Goal: Check status: Check status

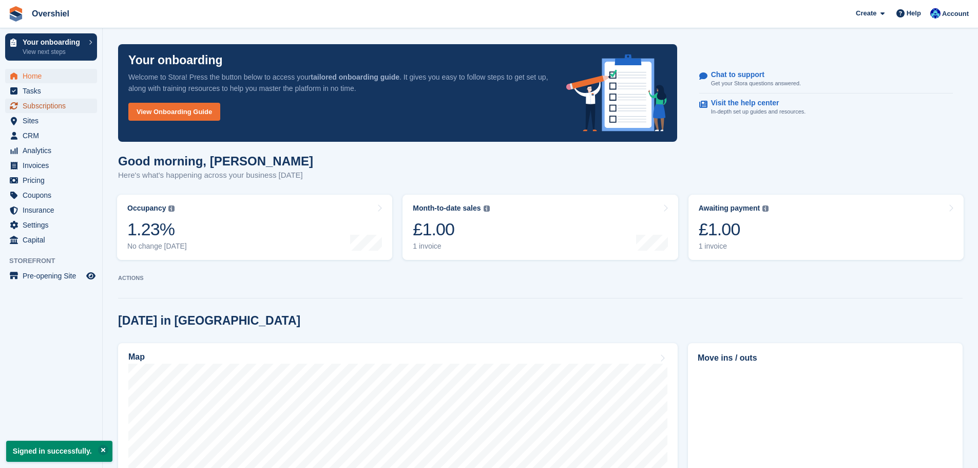
click at [59, 103] on span "Subscriptions" at bounding box center [54, 106] width 62 height 14
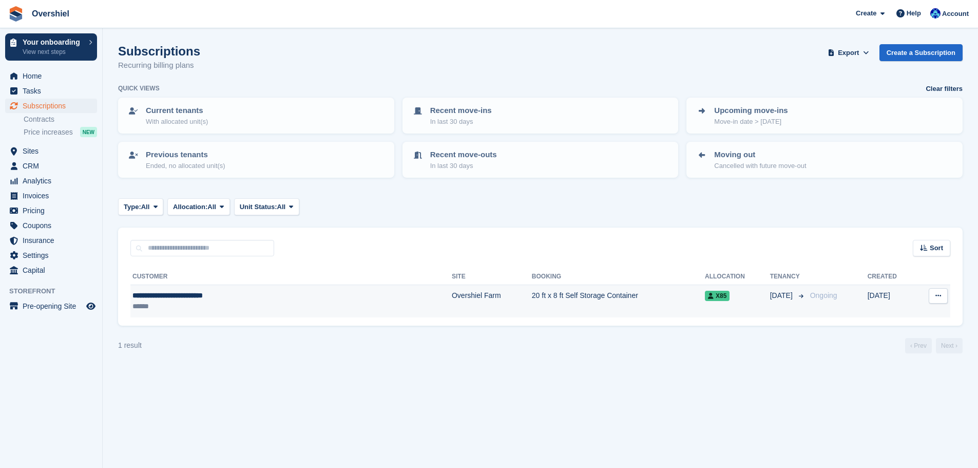
click at [182, 297] on div "**********" at bounding box center [230, 295] width 195 height 11
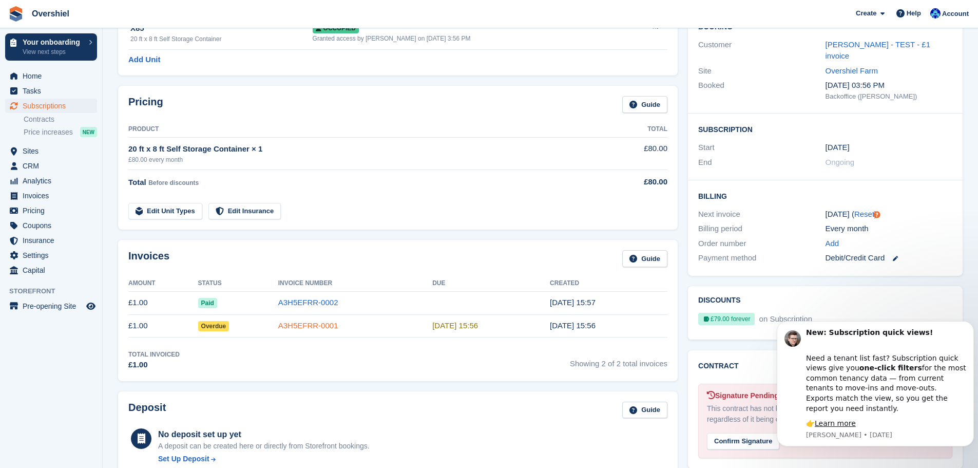
click at [305, 327] on link "A3H5EFRR-0001" at bounding box center [308, 325] width 60 height 9
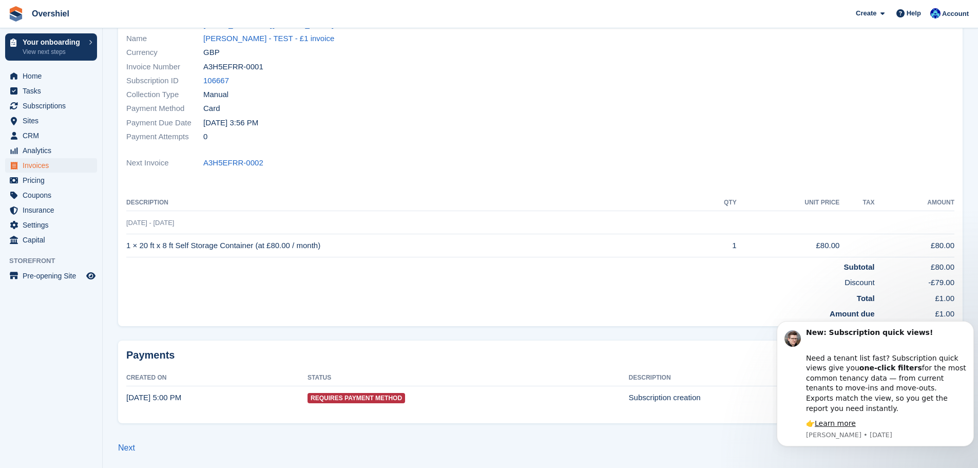
scroll to position [110, 0]
drag, startPoint x: 968, startPoint y: 332, endPoint x: 1743, endPoint y: 652, distance: 838.7
click at [969, 327] on icon "Dismiss notification" at bounding box center [972, 325] width 6 height 6
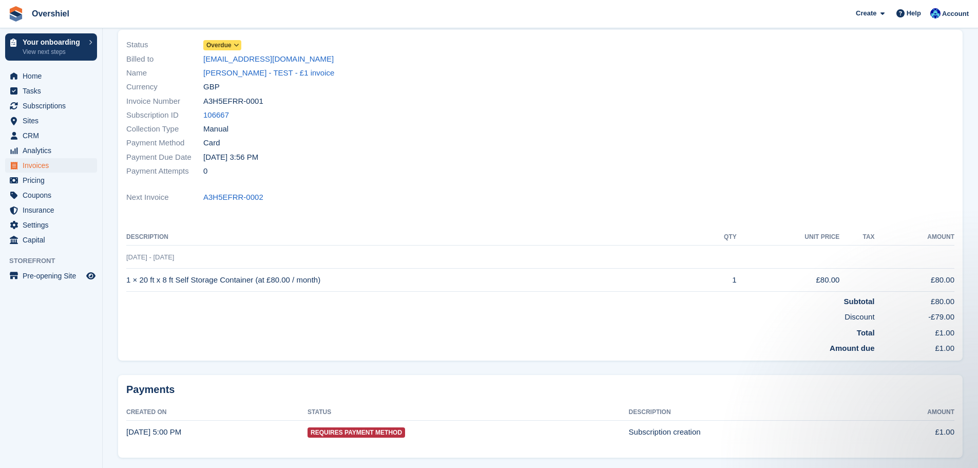
scroll to position [0, 0]
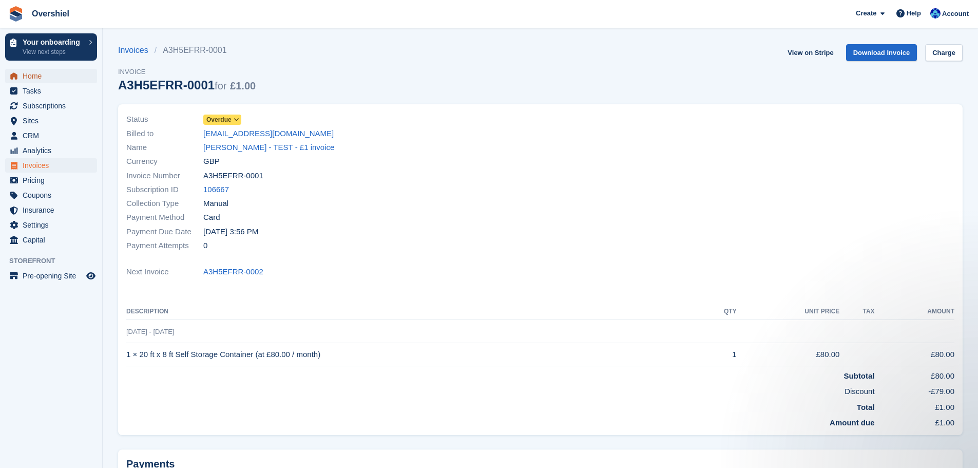
click at [44, 74] on span "Home" at bounding box center [54, 76] width 62 height 14
